Goal: Task Accomplishment & Management: Manage account settings

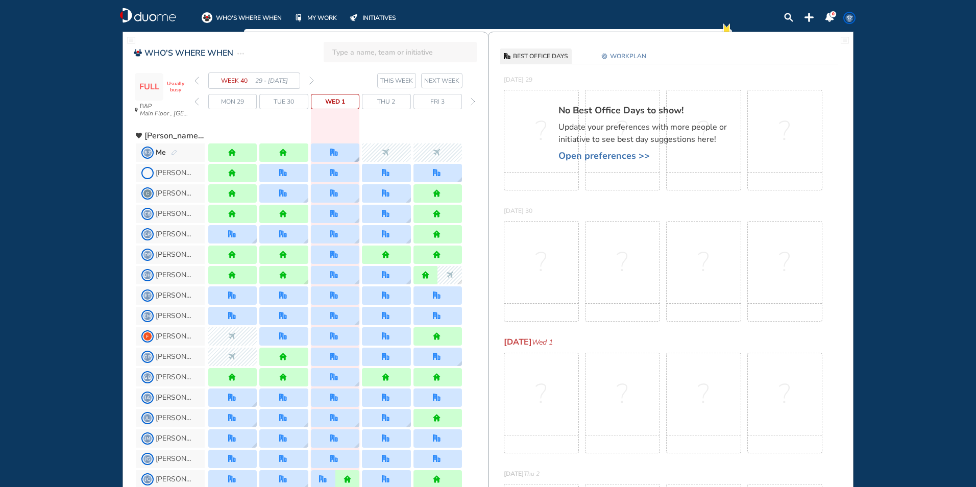
click at [340, 152] on div at bounding box center [335, 152] width 48 height 18
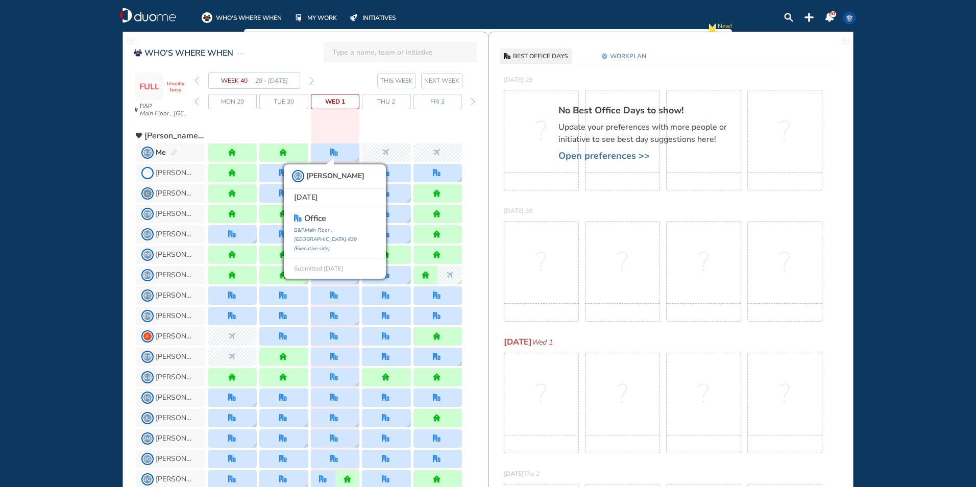
click at [313, 79] on img "forward week" at bounding box center [311, 81] width 5 height 8
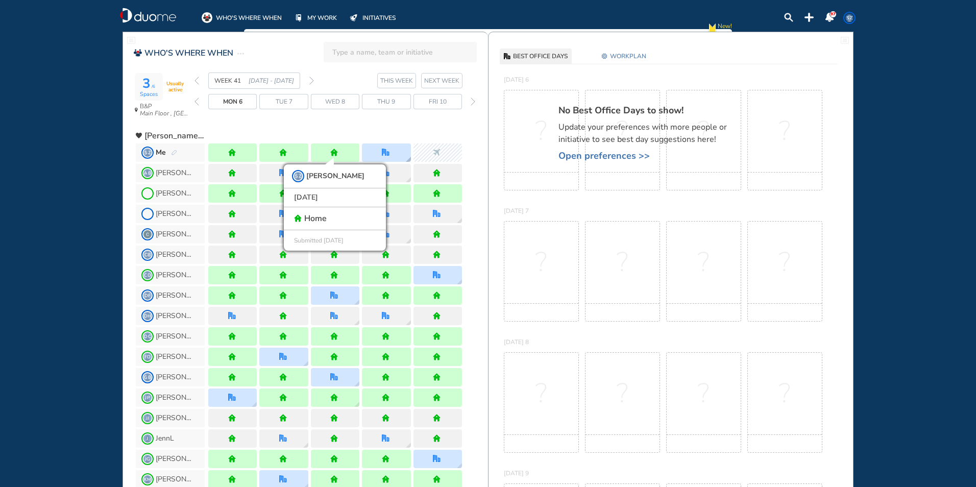
click at [397, 144] on div at bounding box center [386, 152] width 48 height 18
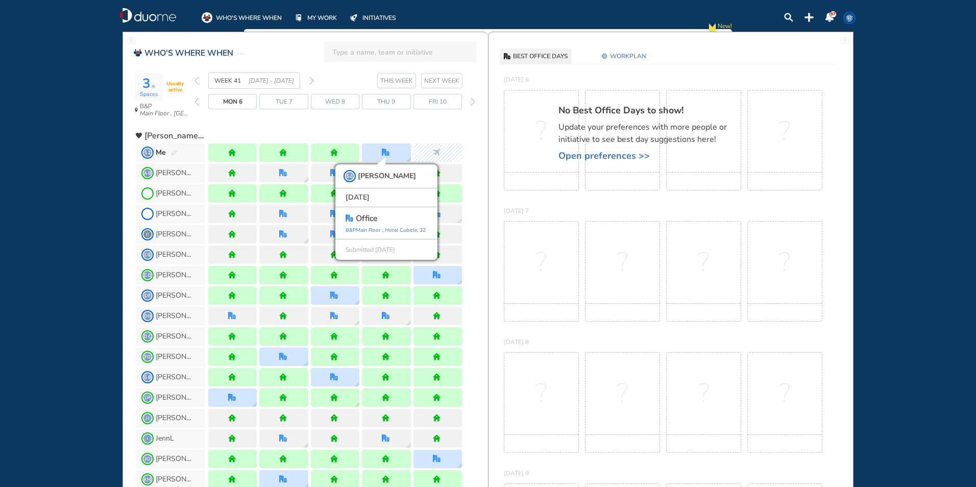
click at [312, 78] on img "forward week" at bounding box center [311, 81] width 5 height 8
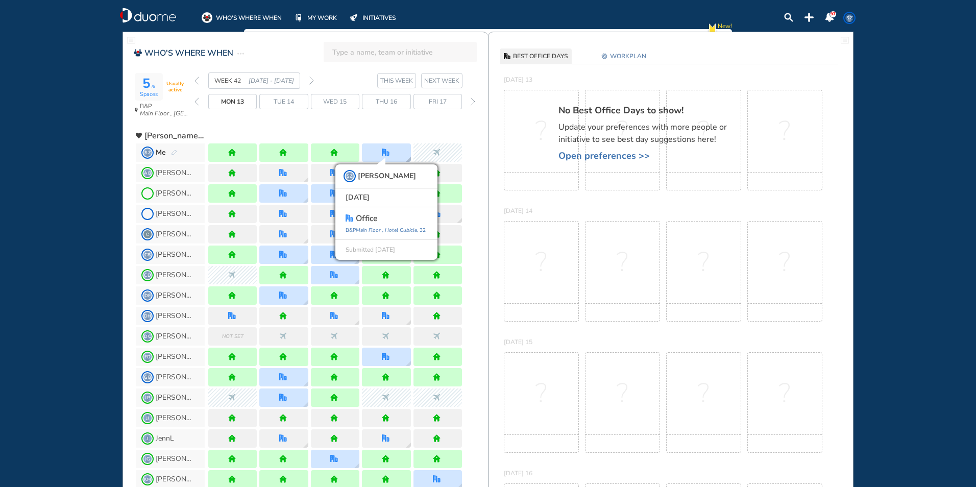
click at [403, 150] on div "SZ [PERSON_NAME] [DATE] office [GEOGRAPHIC_DATA] , [GEOGRAPHIC_DATA] , 32 Submi…" at bounding box center [386, 152] width 48 height 18
click at [310, 79] on img "forward week" at bounding box center [311, 81] width 5 height 8
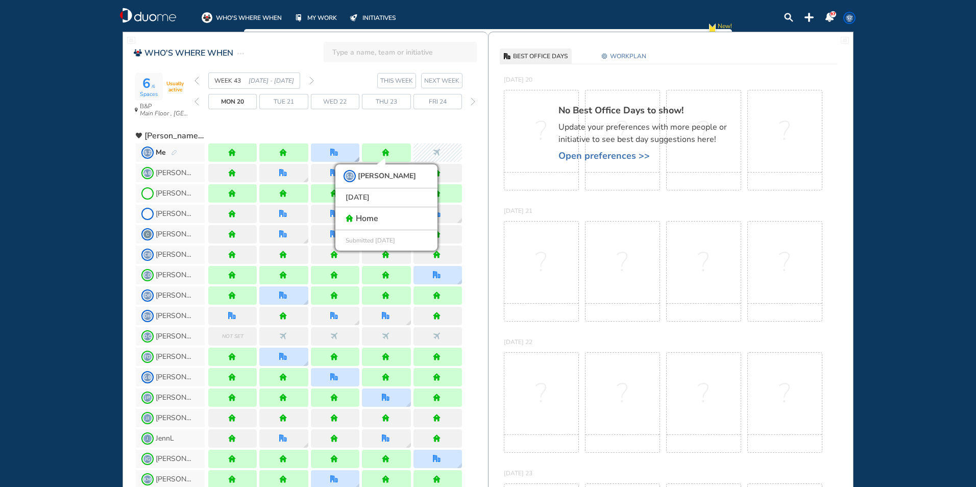
click at [338, 150] on div at bounding box center [334, 152] width 9 height 8
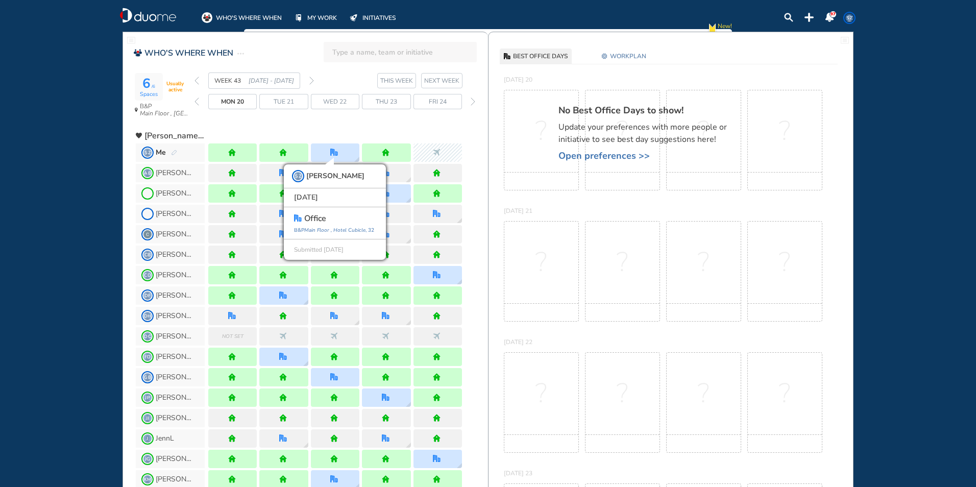
click at [312, 81] on img "forward week" at bounding box center [311, 81] width 5 height 8
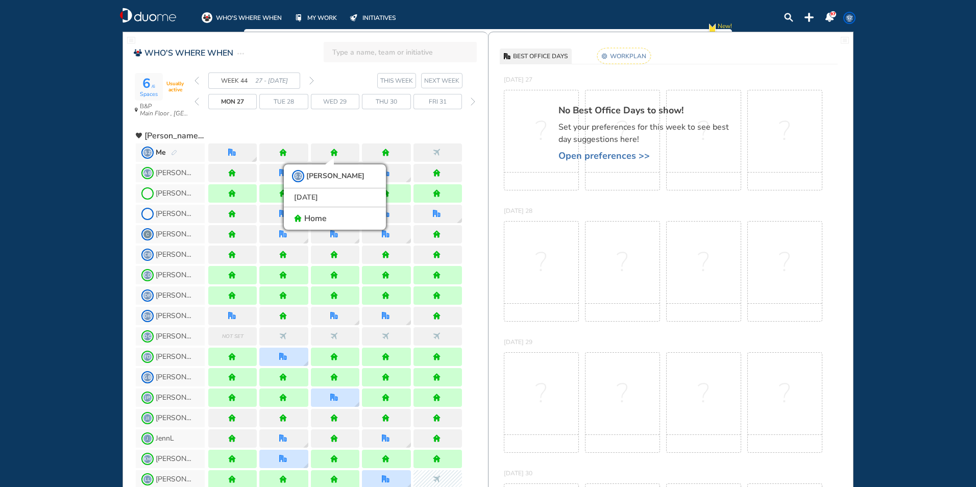
click at [637, 57] on rect at bounding box center [624, 56] width 54 height 16
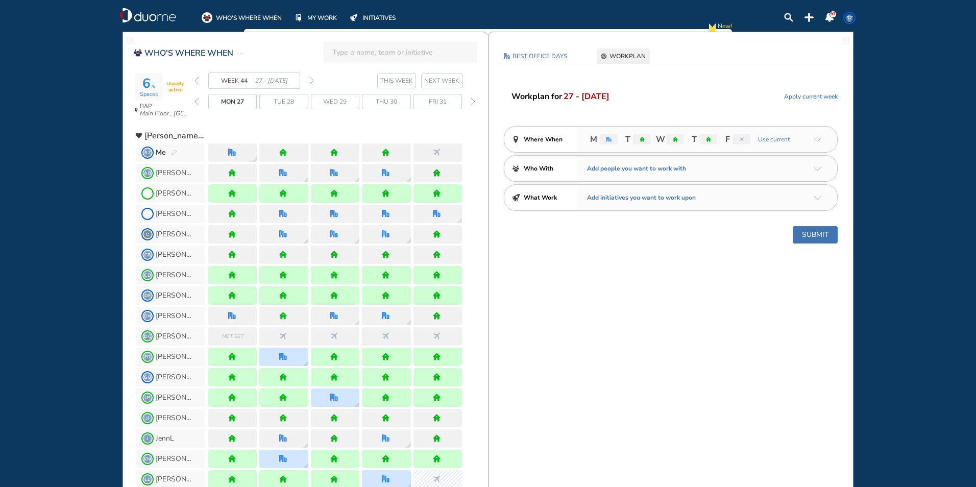
click at [816, 137] on img "arrow-down-a5b4c4" at bounding box center [817, 139] width 8 height 5
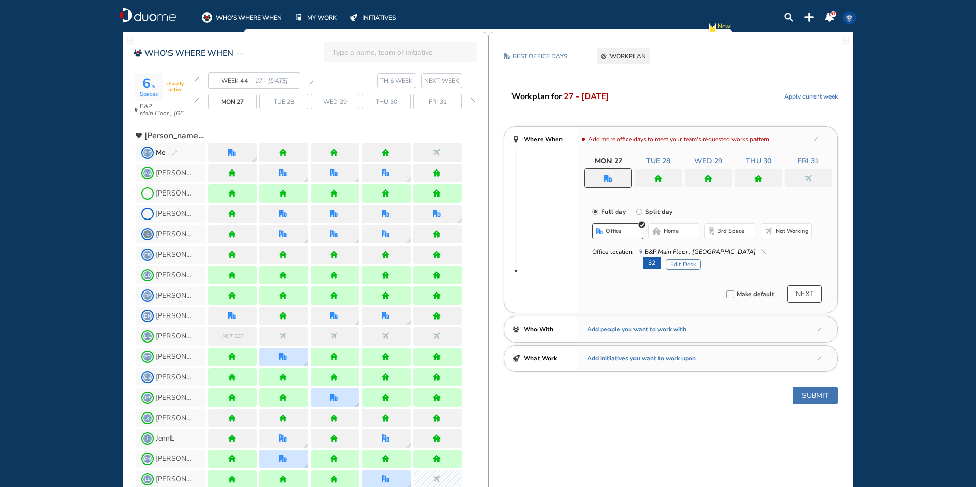
click at [616, 180] on div at bounding box center [607, 177] width 47 height 19
click at [669, 229] on span "home" at bounding box center [670, 231] width 15 height 8
click at [629, 226] on button "office" at bounding box center [617, 231] width 51 height 16
click at [694, 265] on button "Edit Desk" at bounding box center [682, 264] width 35 height 10
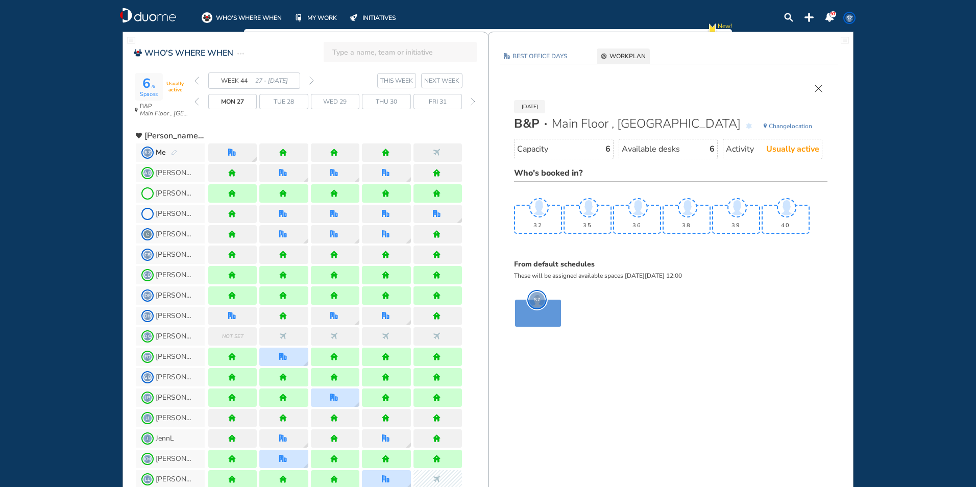
click at [814, 88] on img "cross-thin" at bounding box center [818, 89] width 8 height 8
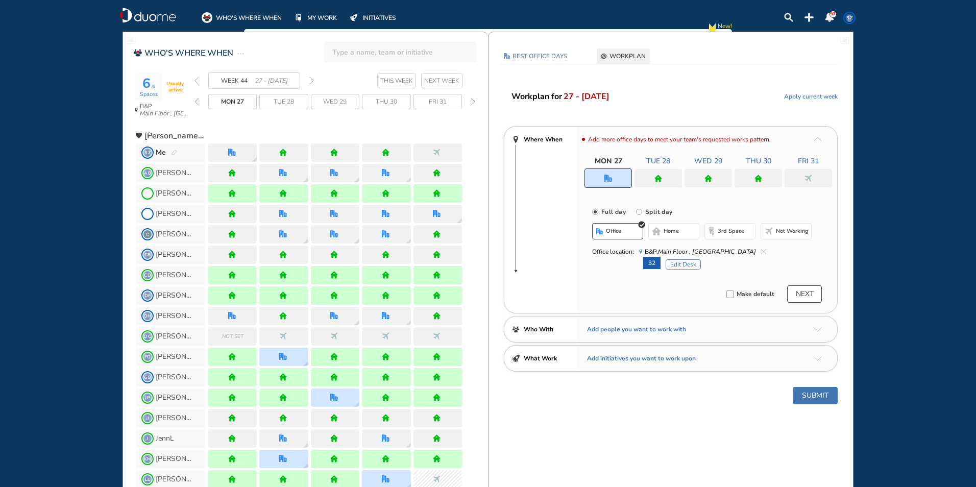
click at [782, 227] on span "Not working" at bounding box center [792, 231] width 33 height 8
click at [624, 231] on button "office" at bounding box center [617, 231] width 51 height 16
click at [761, 251] on img "cross-thin-blue" at bounding box center [763, 251] width 5 height 5
click at [612, 171] on div at bounding box center [607, 177] width 47 height 19
click at [674, 230] on span "home" at bounding box center [670, 231] width 15 height 8
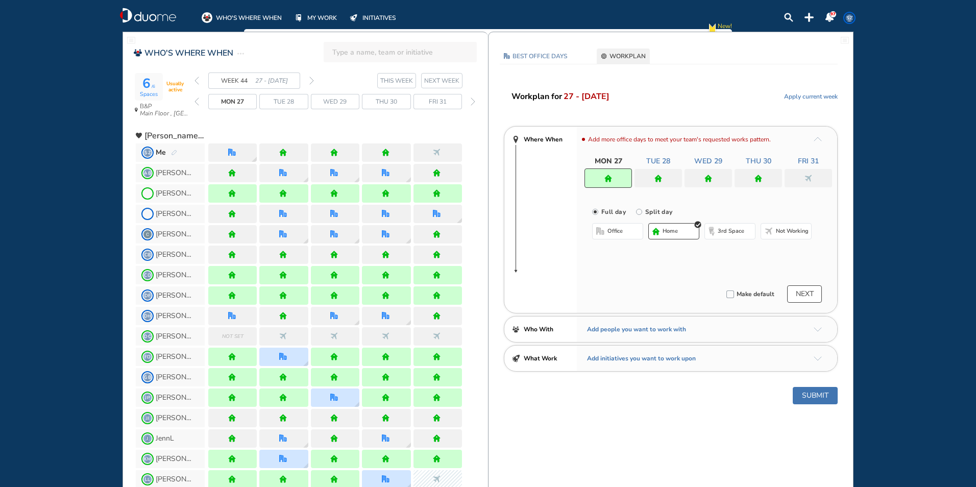
click at [658, 175] on img "home" at bounding box center [658, 179] width 8 height 8
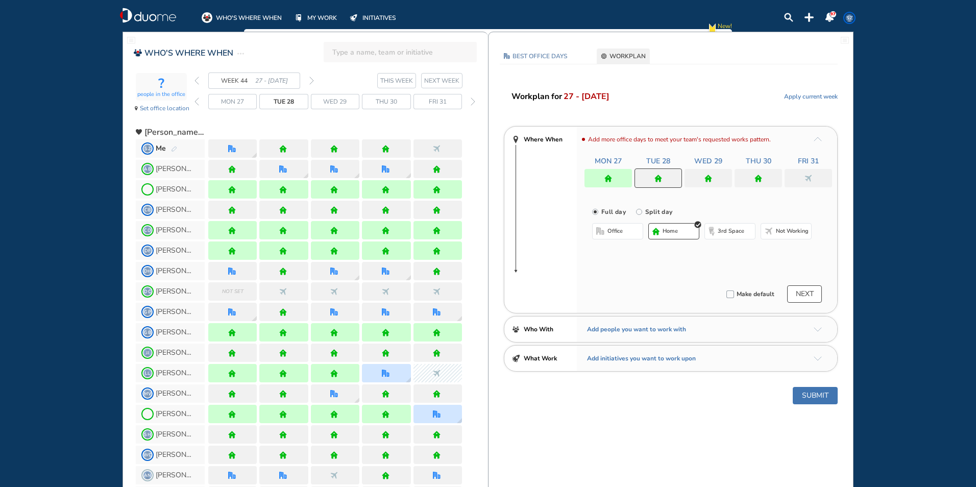
click at [672, 229] on span "home" at bounding box center [669, 231] width 15 height 8
click at [707, 180] on img "home" at bounding box center [708, 179] width 8 height 8
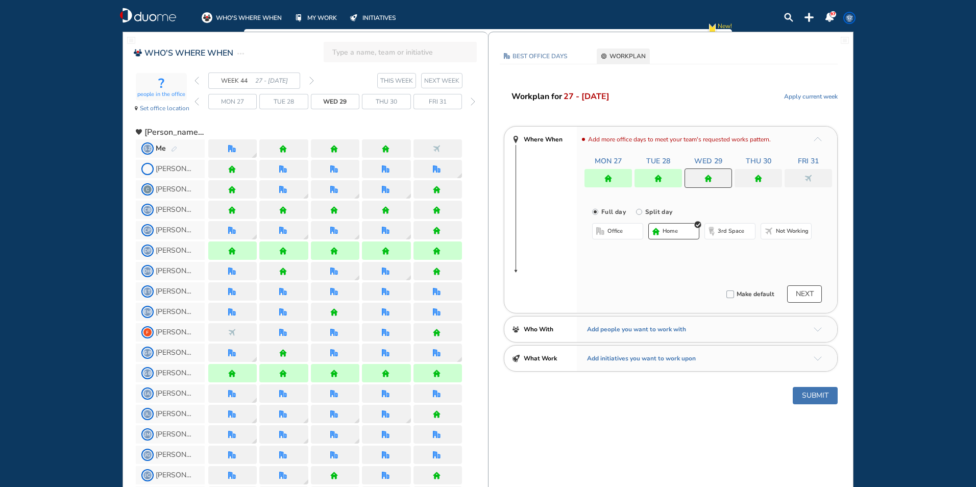
click at [681, 234] on button "home" at bounding box center [673, 231] width 51 height 16
click at [758, 177] on img "home" at bounding box center [758, 179] width 8 height 8
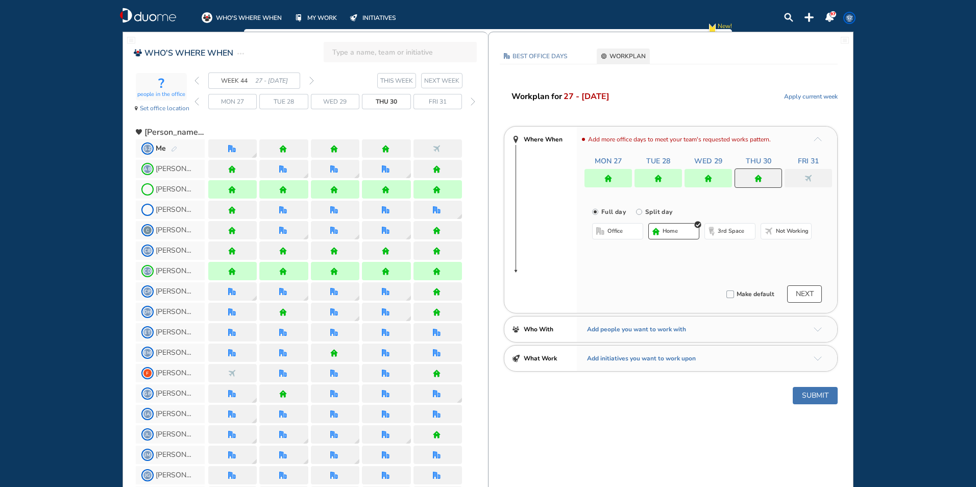
click at [668, 228] on span "home" at bounding box center [669, 231] width 15 height 8
click at [798, 176] on div at bounding box center [807, 178] width 47 height 18
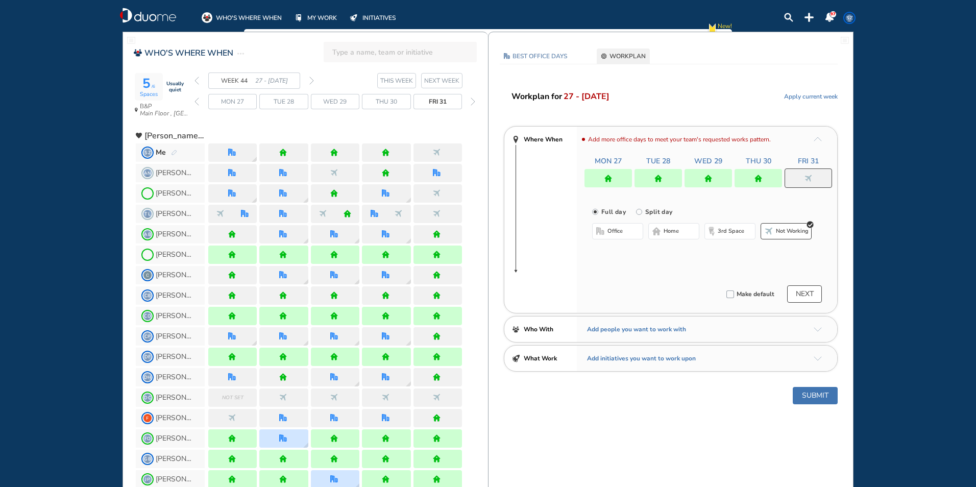
click at [608, 227] on span "office" at bounding box center [614, 231] width 15 height 8
click at [734, 251] on img "cross-thin-blue" at bounding box center [736, 251] width 5 height 5
click at [781, 233] on span "Not working" at bounding box center [792, 231] width 33 height 8
click at [812, 397] on button "Submit" at bounding box center [814, 395] width 45 height 17
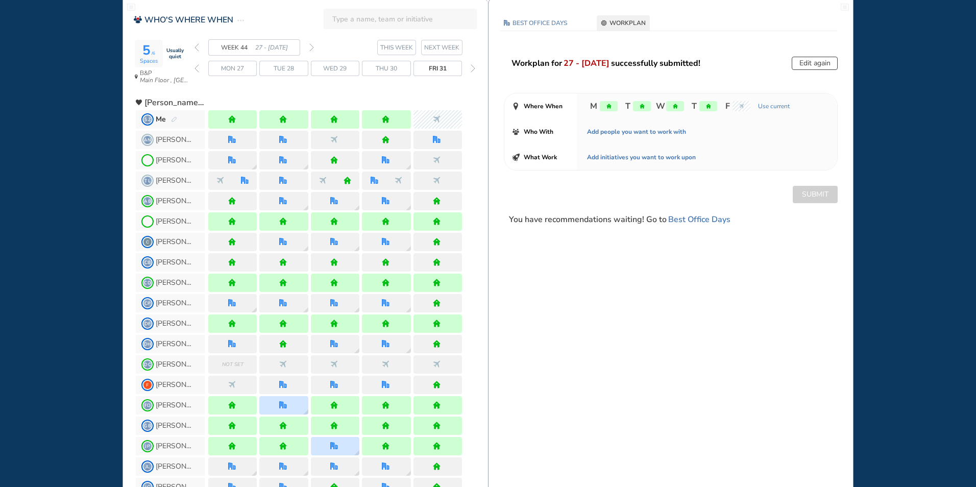
scroll to position [51, 0]
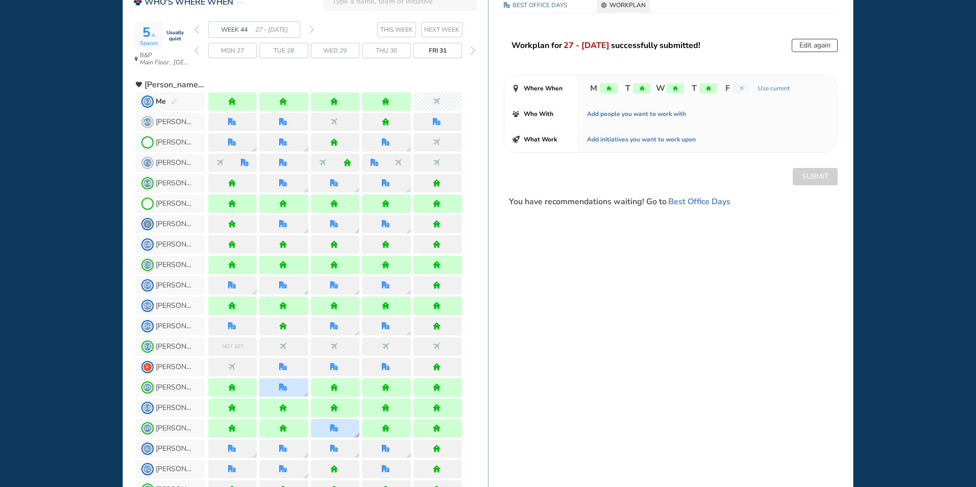
click at [346, 426] on div at bounding box center [335, 428] width 48 height 18
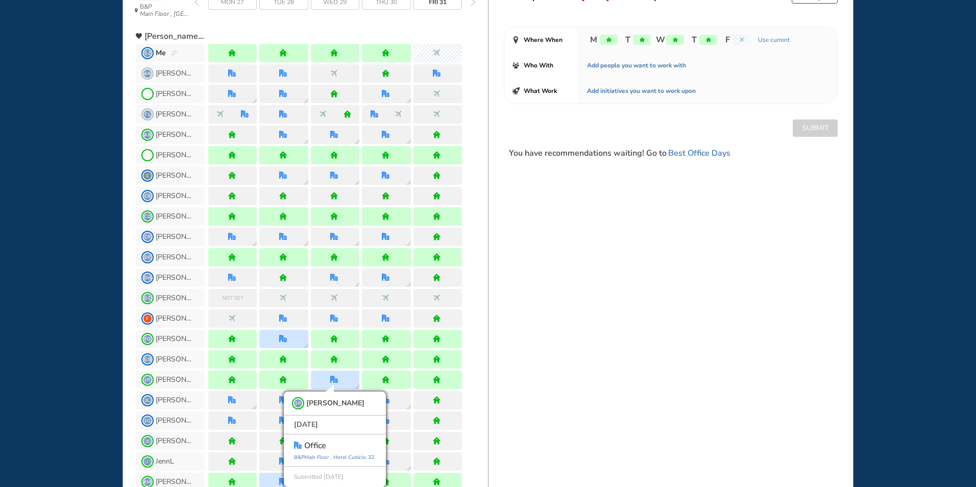
click at [485, 353] on div "GB [PERSON_NAME]" at bounding box center [312, 359] width 352 height 20
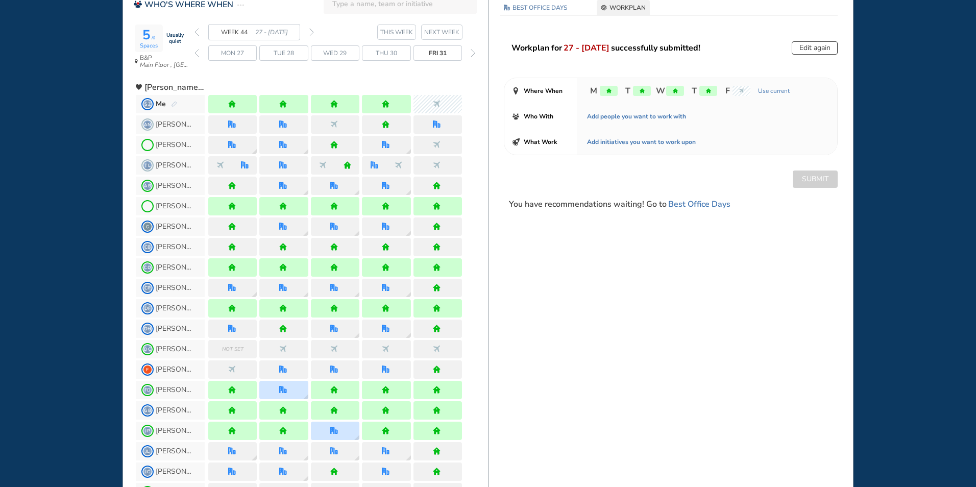
scroll to position [0, 0]
